Goal: Communication & Community: Participate in discussion

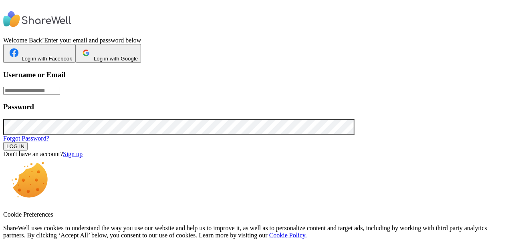
click at [60, 95] on input "text" at bounding box center [31, 91] width 57 height 8
type input "*********"
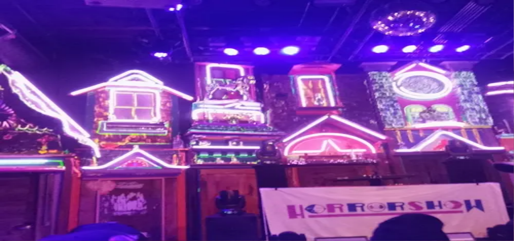
scroll to position [7, 0]
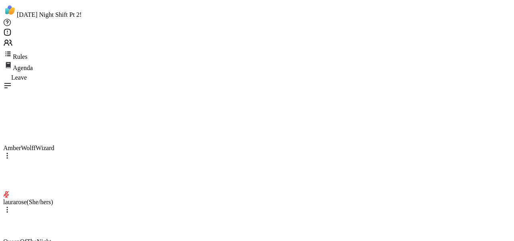
scroll to position [7802, 0]
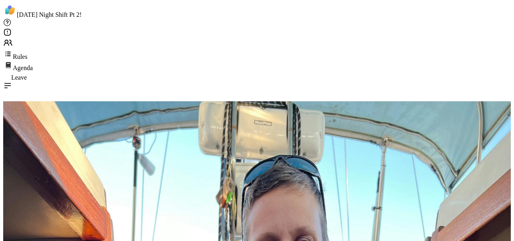
type textarea "**********"
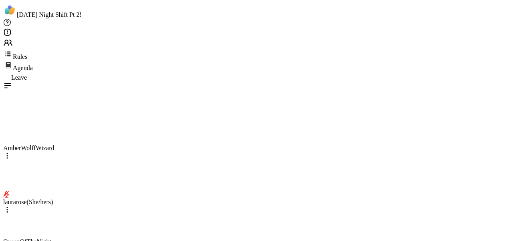
scroll to position [7833, 0]
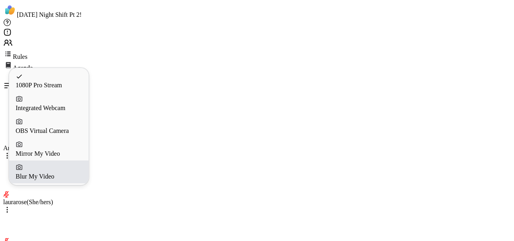
click at [59, 176] on div "Blur My Video" at bounding box center [49, 176] width 67 height 7
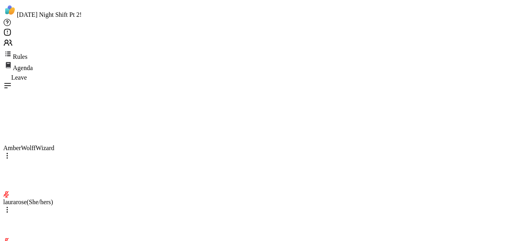
type textarea "*"
type textarea "**********"
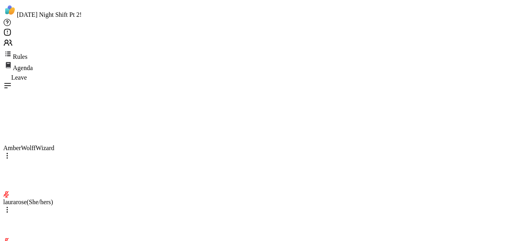
type textarea "**********"
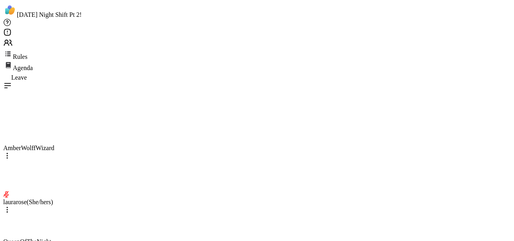
type textarea "**********"
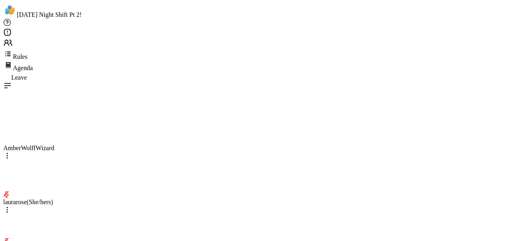
scroll to position [8170, 0]
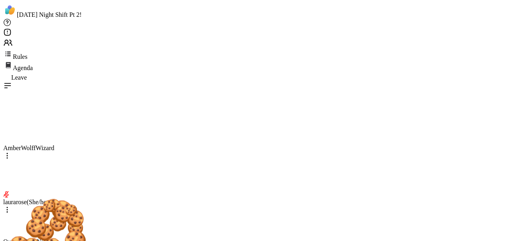
type textarea "**********"
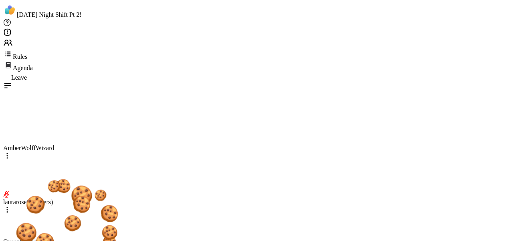
scroll to position [8352, 0]
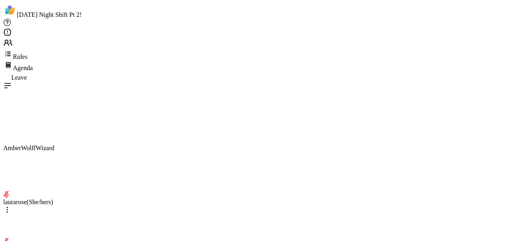
click at [11, 152] on icon at bounding box center [7, 156] width 8 height 8
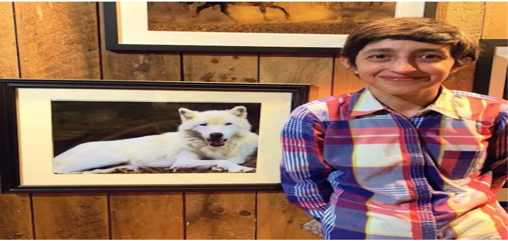
scroll to position [20, 0]
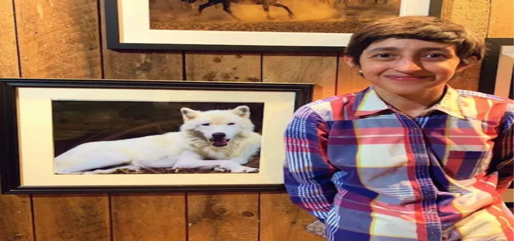
click at [11, 72] on icon at bounding box center [7, 76] width 8 height 8
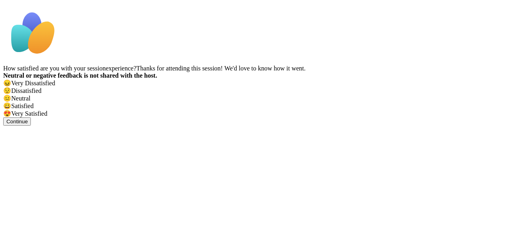
click at [11, 117] on span "😍" at bounding box center [7, 113] width 8 height 7
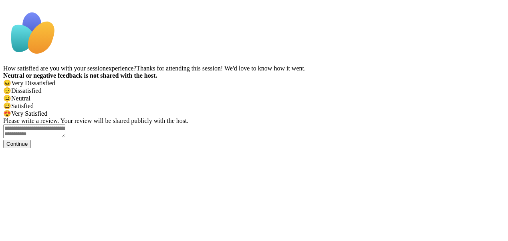
click at [65, 138] on textarea at bounding box center [34, 132] width 62 height 14
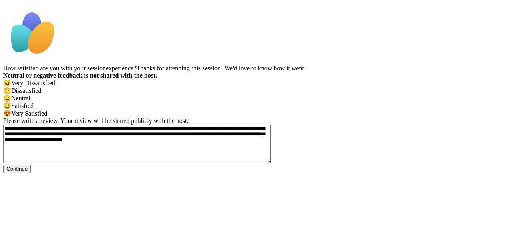
type textarea "**********"
click at [31, 173] on button "Continue" at bounding box center [17, 169] width 28 height 8
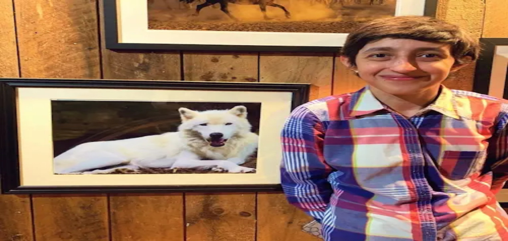
click at [55, 209] on span "Add Friend" at bounding box center [38, 212] width 32 height 6
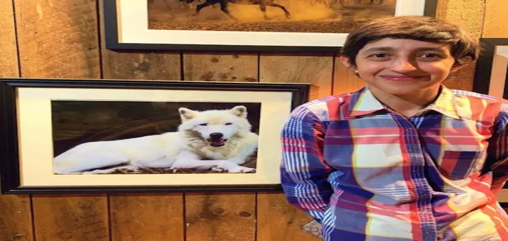
scroll to position [87, 0]
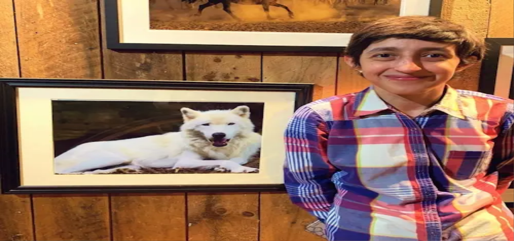
type textarea "**********"
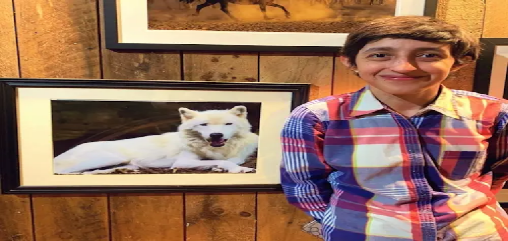
click at [305, 199] on div "💌" at bounding box center [262, 203] width 486 height 8
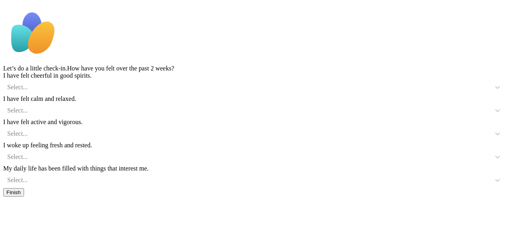
click at [151, 91] on div "Select..." at bounding box center [246, 87] width 479 height 7
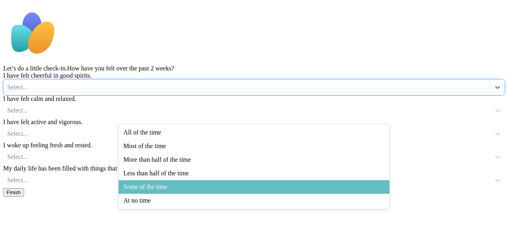
click at [186, 194] on div "Some of the time" at bounding box center [254, 187] width 271 height 14
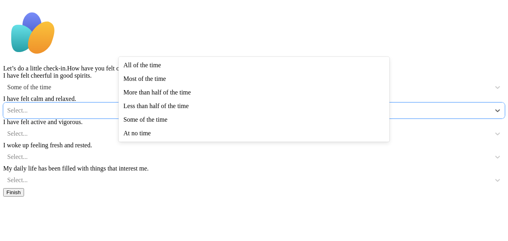
click at [168, 114] on div "Select..." at bounding box center [246, 110] width 479 height 7
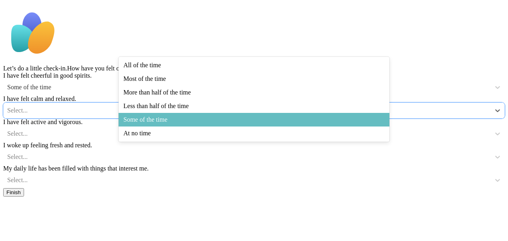
click at [169, 117] on div "Some of the time" at bounding box center [254, 120] width 271 height 14
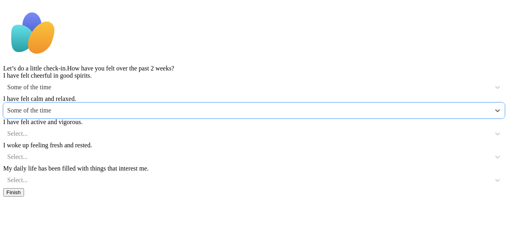
scroll to position [40, 0]
click at [137, 137] on div "Select..." at bounding box center [246, 133] width 479 height 7
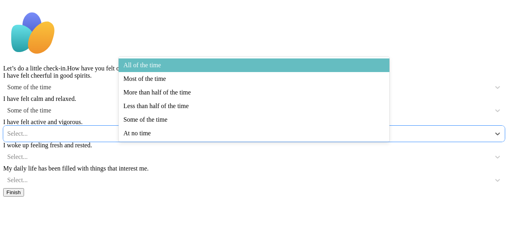
click at [173, 59] on div "All of the time" at bounding box center [254, 66] width 271 height 14
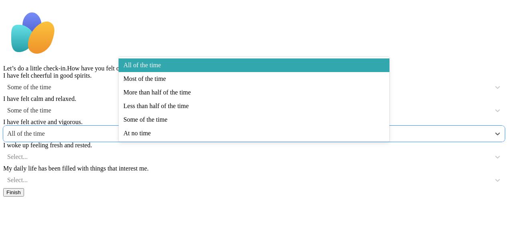
click at [183, 137] on div "All of the time" at bounding box center [246, 133] width 479 height 7
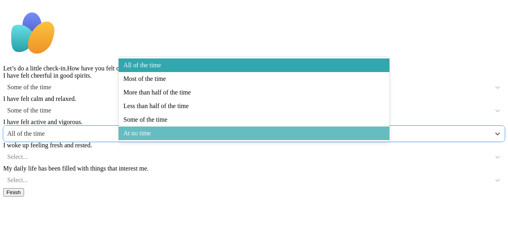
click at [161, 131] on div "At no time" at bounding box center [254, 134] width 271 height 14
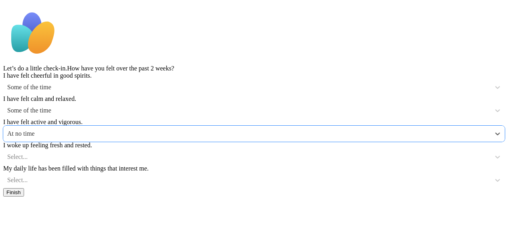
scroll to position [80, 0]
click at [150, 153] on div "Select..." at bounding box center [246, 156] width 479 height 7
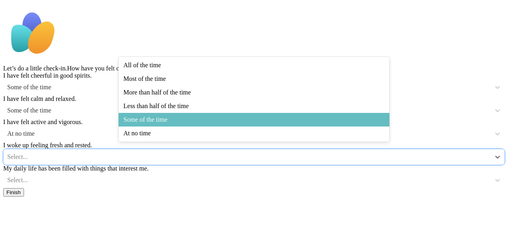
click at [164, 115] on div "Some of the time" at bounding box center [254, 120] width 271 height 14
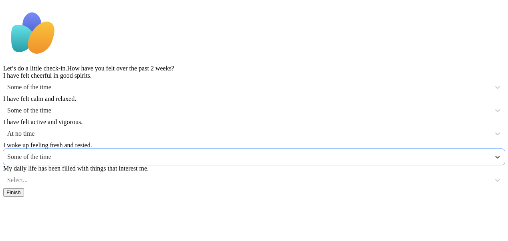
scroll to position [95, 0]
click at [139, 178] on div "Select..." at bounding box center [246, 180] width 479 height 7
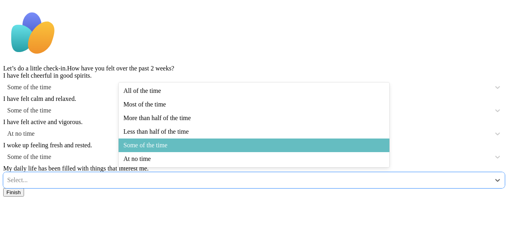
click at [162, 147] on div "Some of the time" at bounding box center [254, 146] width 271 height 14
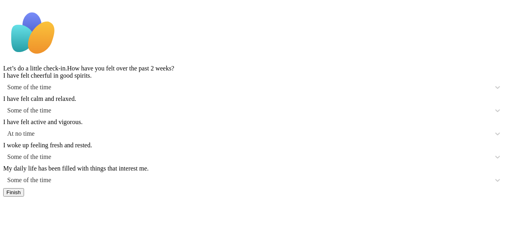
click at [24, 197] on button "Finish" at bounding box center [13, 192] width 21 height 8
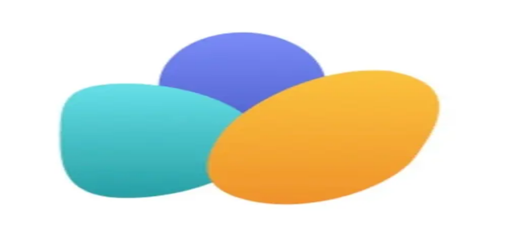
click at [26, 171] on div "Home" at bounding box center [254, 174] width 502 height 7
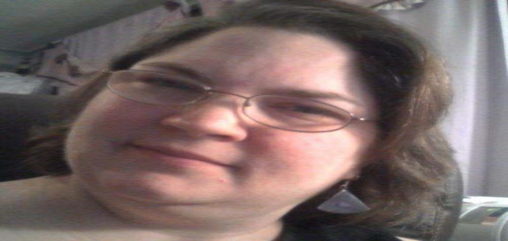
click at [46, 208] on div "Peer Sessions" at bounding box center [254, 211] width 502 height 7
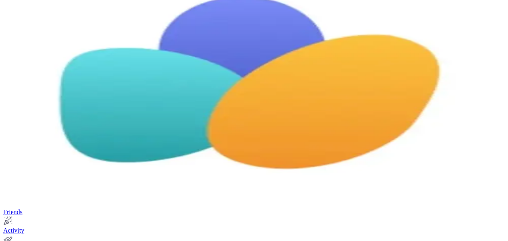
scroll to position [80, 0]
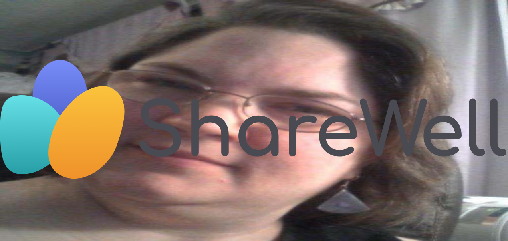
click at [28, 136] on span "Join Now" at bounding box center [17, 133] width 22 height 6
